Goal: Navigation & Orientation: Find specific page/section

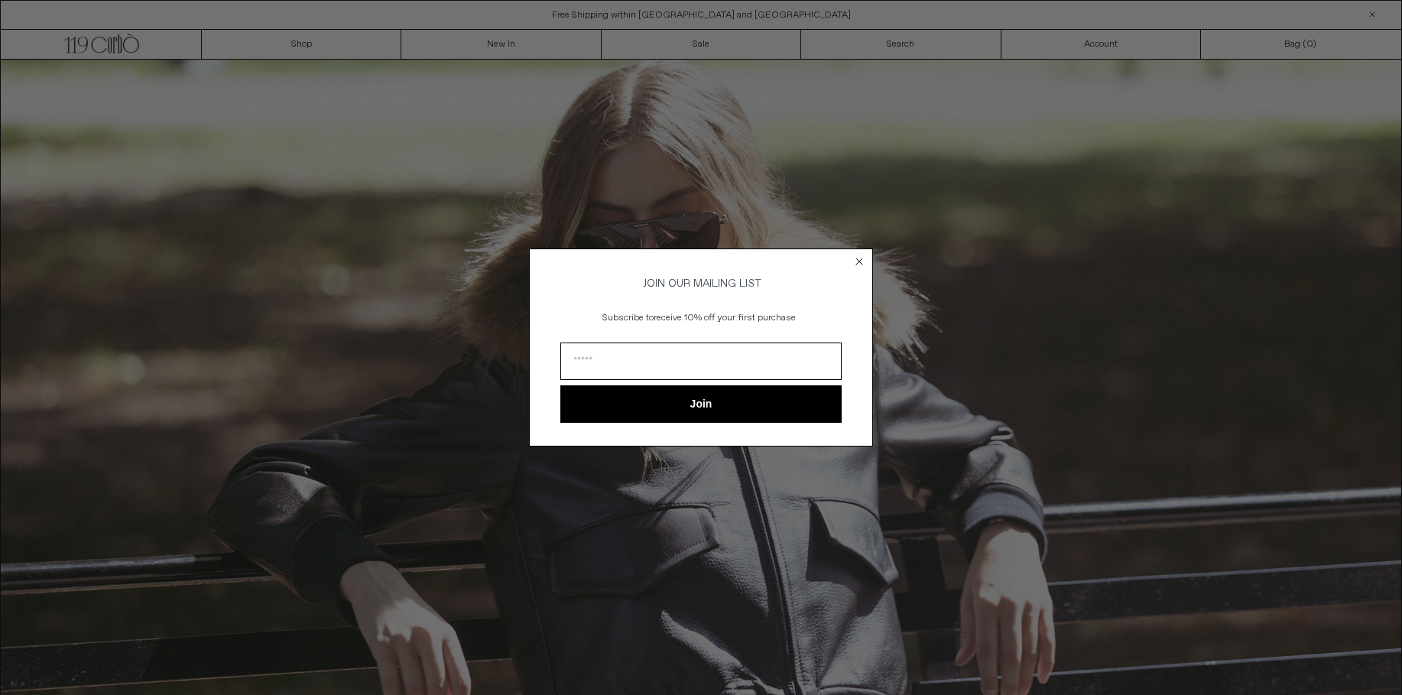
click at [863, 259] on circle "Close dialog" at bounding box center [860, 262] width 15 height 15
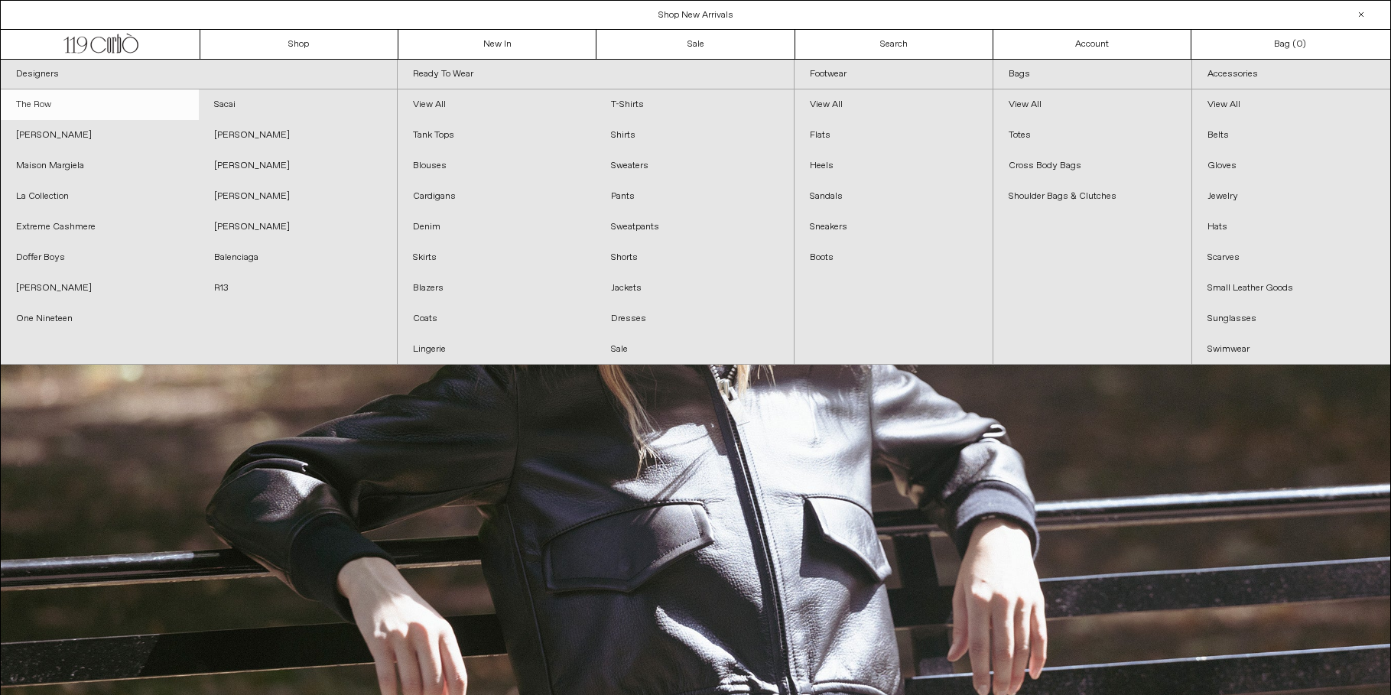
click at [53, 115] on link "The Row" at bounding box center [100, 104] width 198 height 31
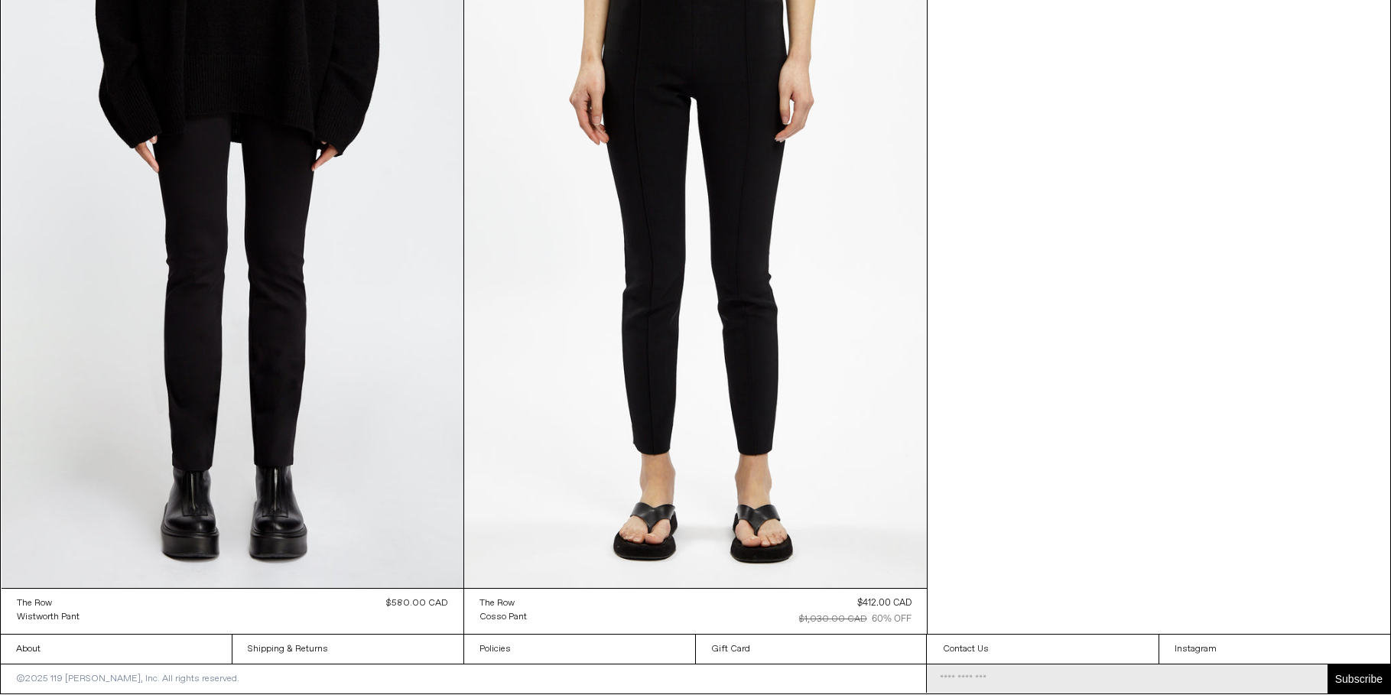
scroll to position [26785, 0]
